Goal: Navigation & Orientation: Understand site structure

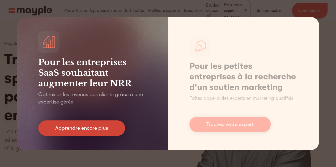
click at [94, 128] on font "Apprendre encore plus" at bounding box center [81, 128] width 53 height 6
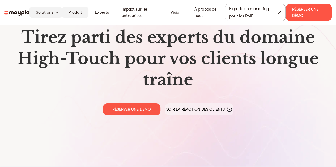
click at [76, 12] on font "Produit" at bounding box center [75, 12] width 14 height 5
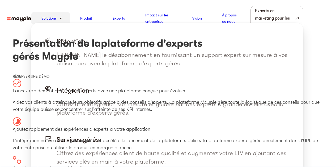
click at [53, 16] on font "Solutions" at bounding box center [48, 18] width 15 height 4
click at [52, 19] on font "Solutions" at bounding box center [48, 18] width 15 height 4
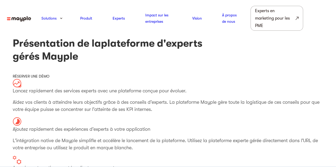
click at [19, 18] on img at bounding box center [19, 19] width 24 height 6
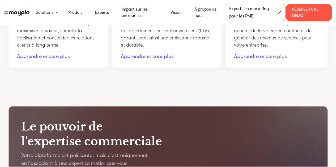
scroll to position [498, 0]
